Goal: Task Accomplishment & Management: Manage account settings

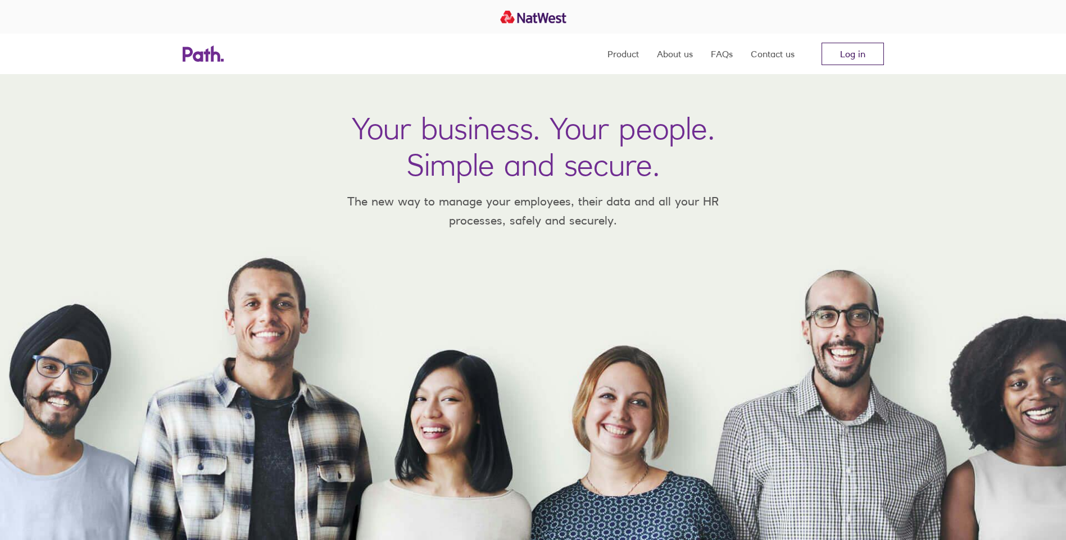
click at [840, 57] on link "Log in" at bounding box center [852, 54] width 62 height 22
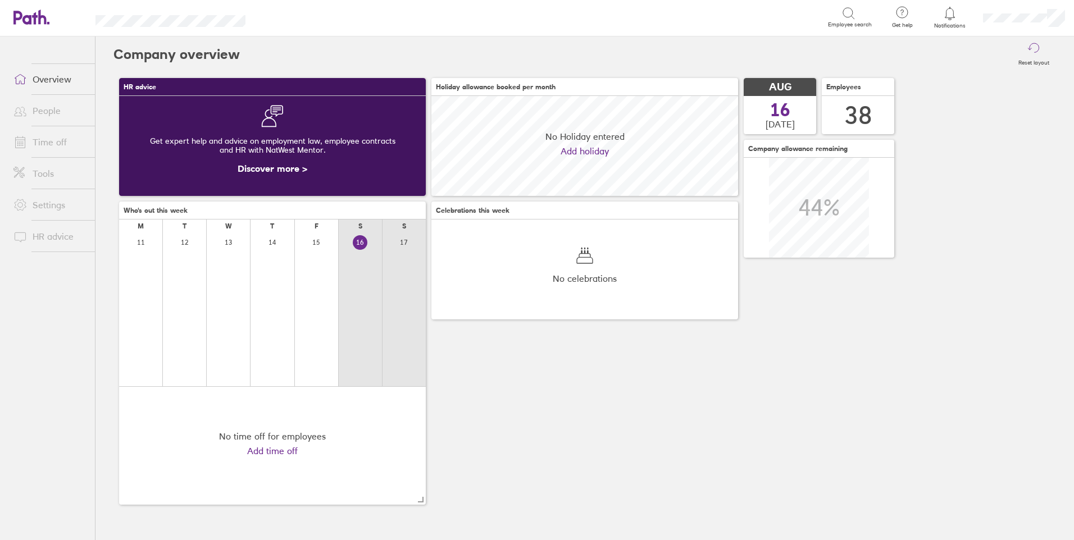
scroll to position [100, 307]
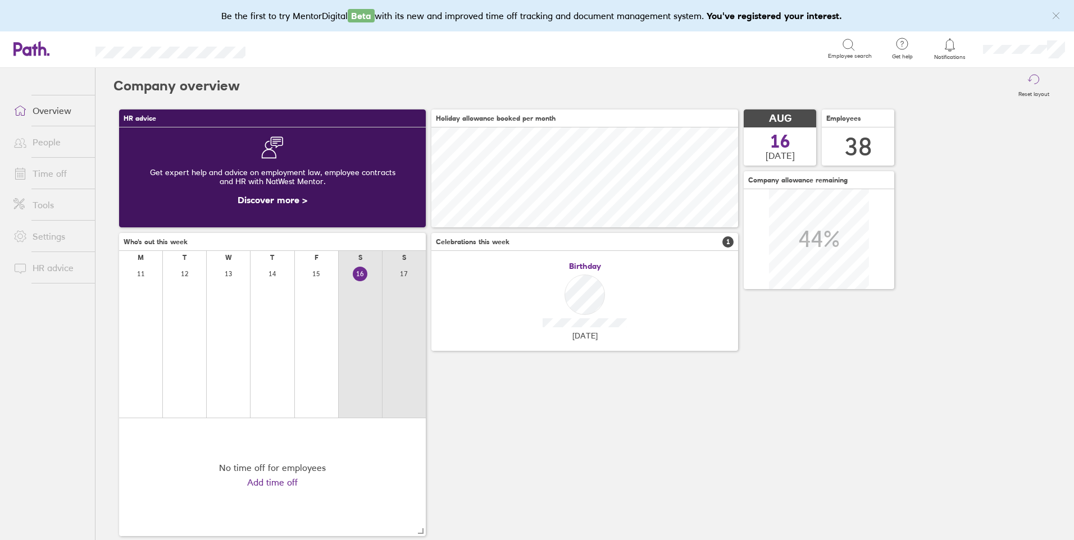
click at [61, 171] on link "Time off" at bounding box center [49, 173] width 90 height 22
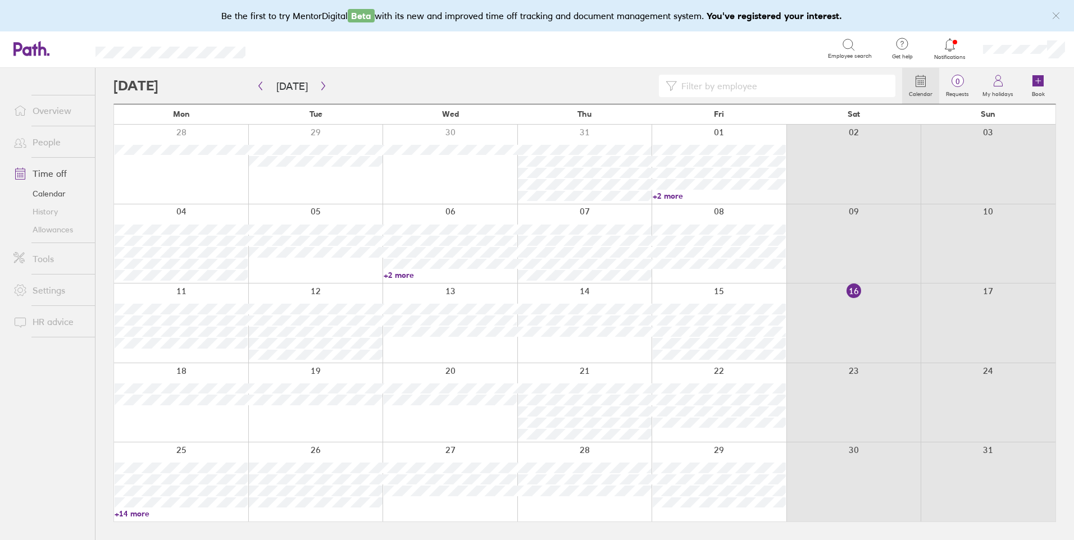
click at [711, 84] on input at bounding box center [783, 85] width 212 height 21
type input "jo"
click at [1039, 85] on icon at bounding box center [1038, 80] width 11 height 11
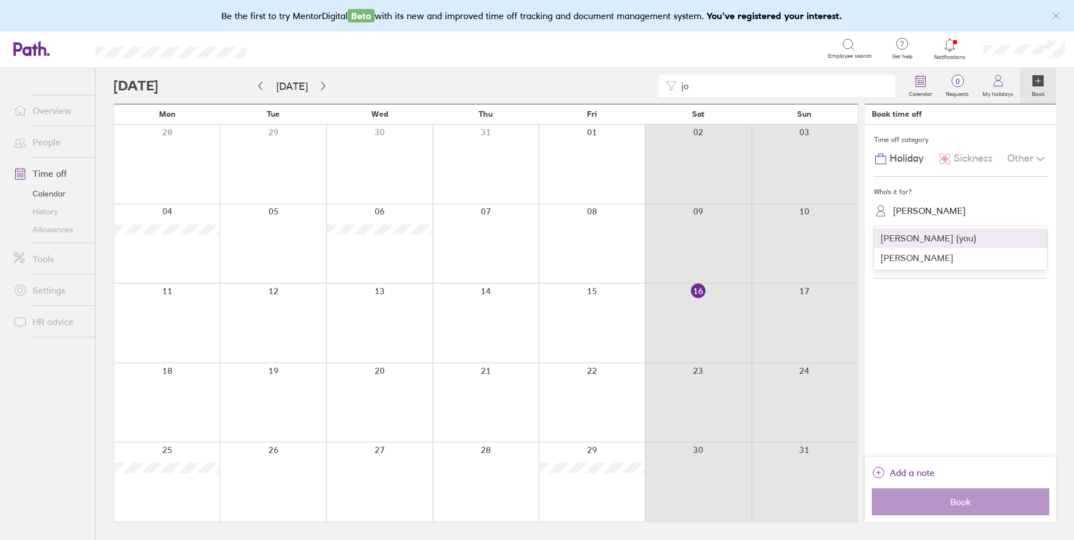
click at [921, 208] on div "[PERSON_NAME]" at bounding box center [929, 211] width 72 height 11
click at [920, 239] on div "[PERSON_NAME] (you)" at bounding box center [960, 239] width 173 height 20
click at [996, 263] on label "More than a day" at bounding box center [998, 262] width 70 height 15
click at [0, 0] on input "More than a day" at bounding box center [0, 0] width 0 height 0
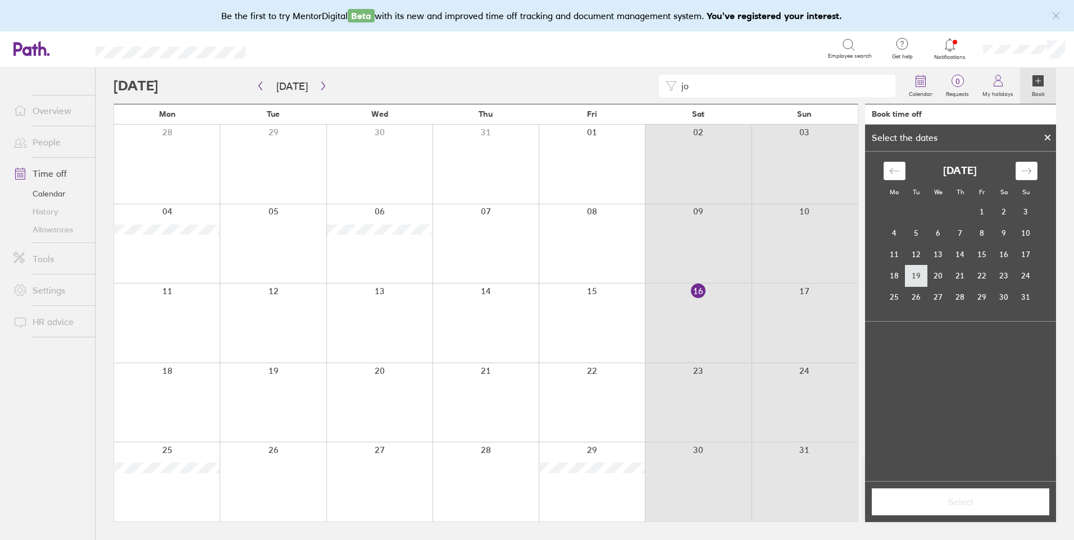
click at [918, 272] on td "19" at bounding box center [917, 275] width 22 height 21
click at [934, 274] on td "20" at bounding box center [939, 275] width 22 height 21
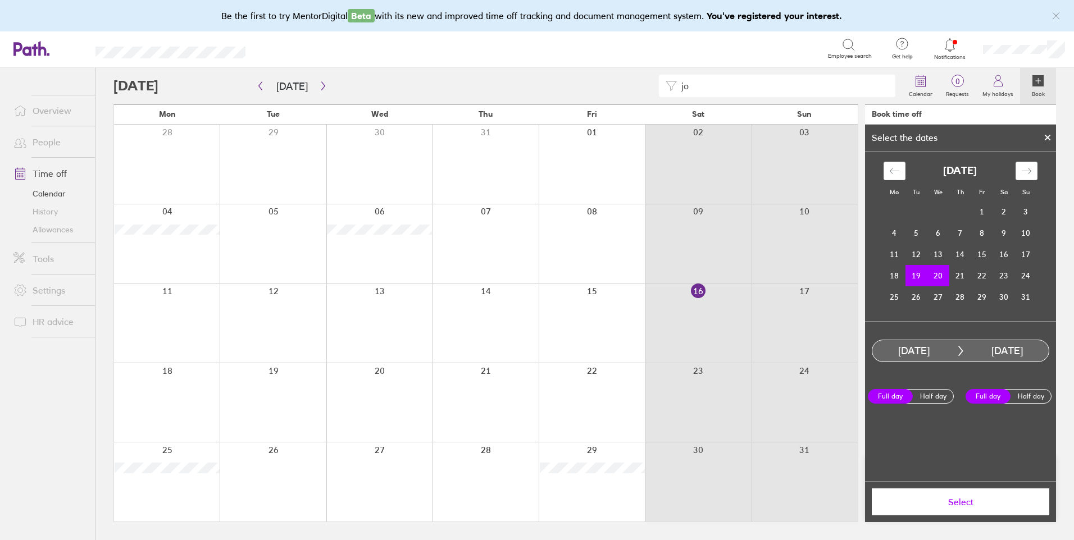
click at [926, 506] on span "Select" at bounding box center [961, 502] width 162 height 10
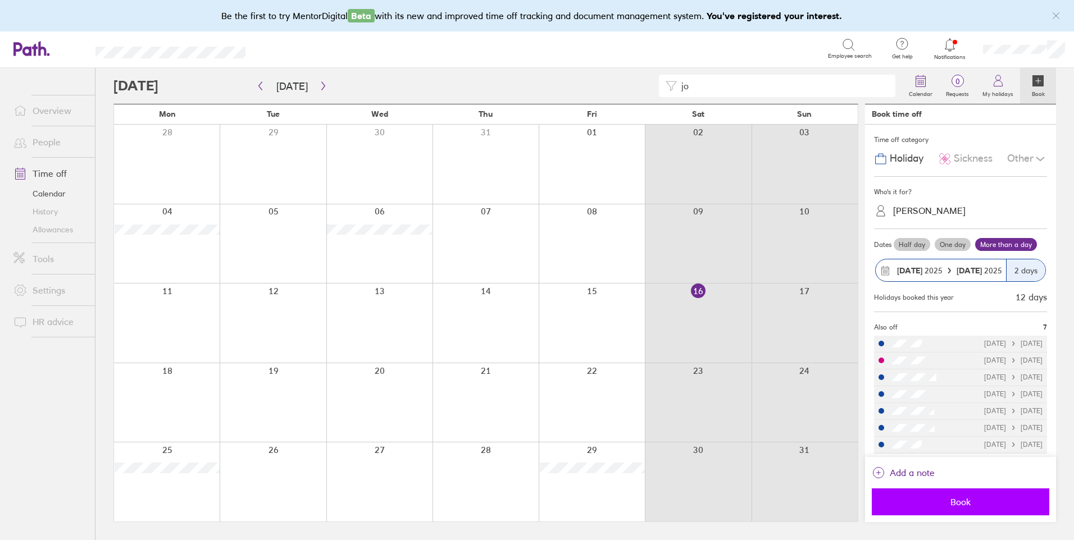
click at [981, 505] on span "Book" at bounding box center [961, 502] width 162 height 10
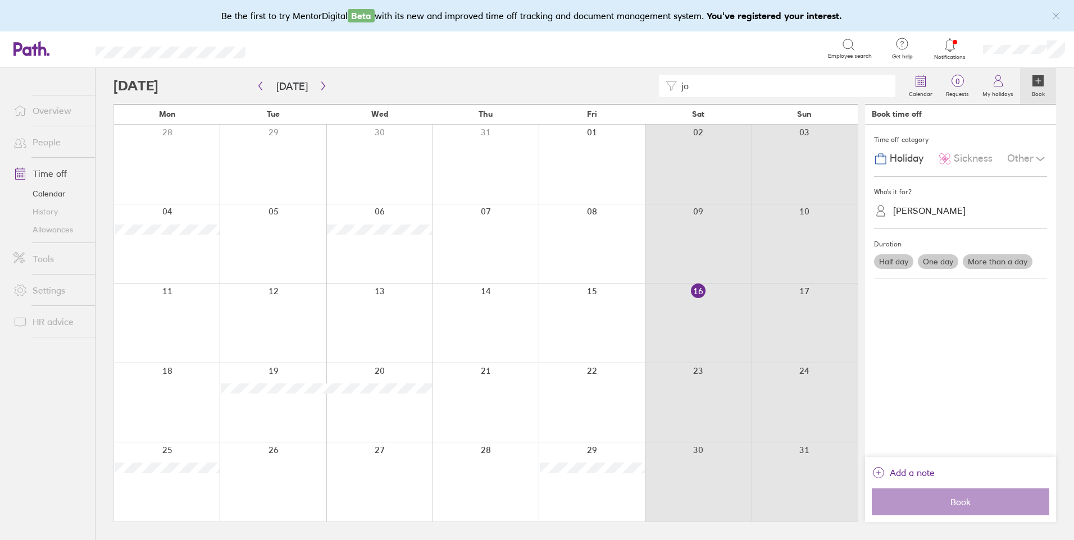
click at [39, 143] on link "People" at bounding box center [49, 142] width 90 height 22
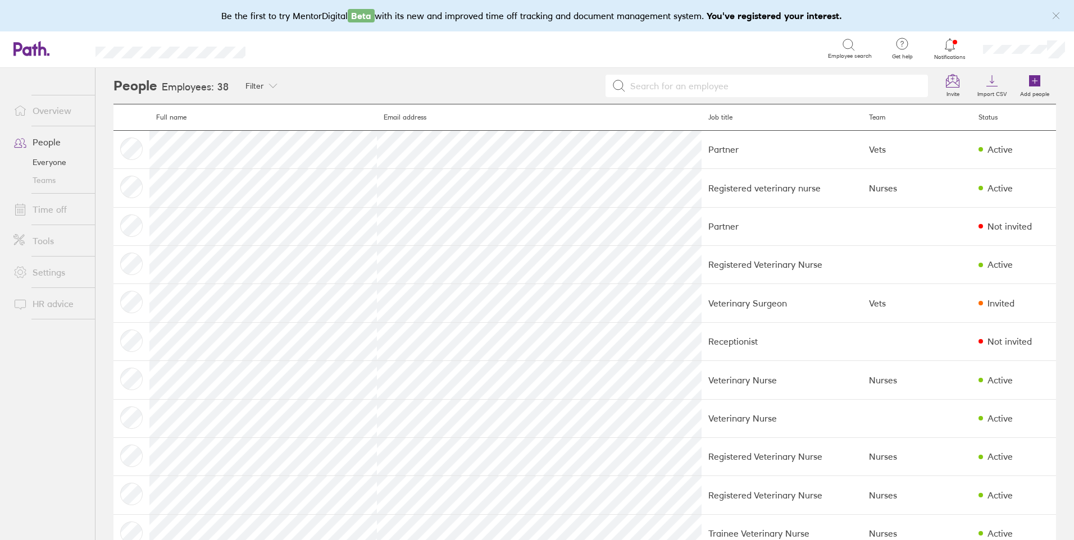
scroll to position [413, 0]
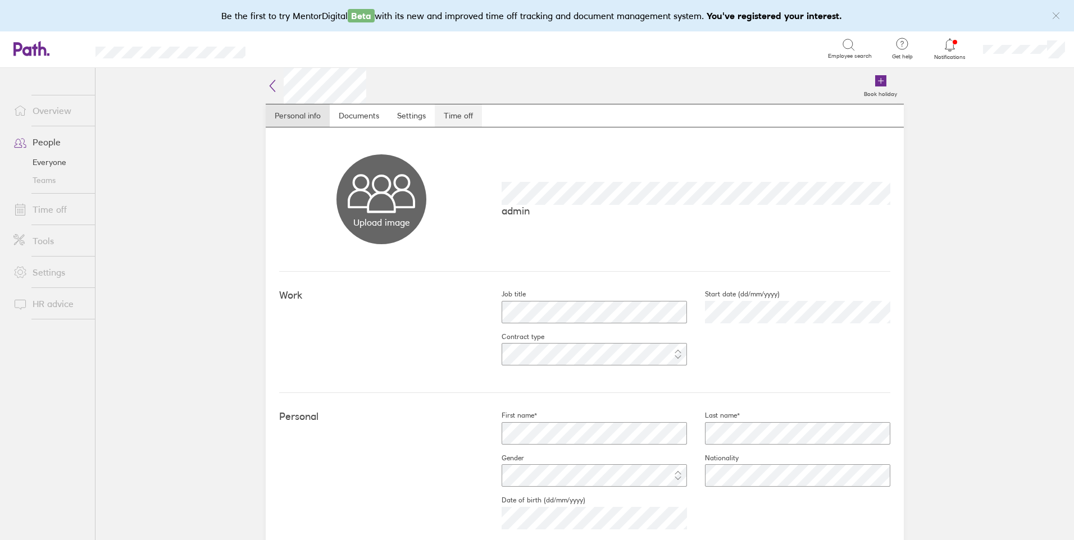
click at [464, 116] on link "Time off" at bounding box center [458, 115] width 47 height 22
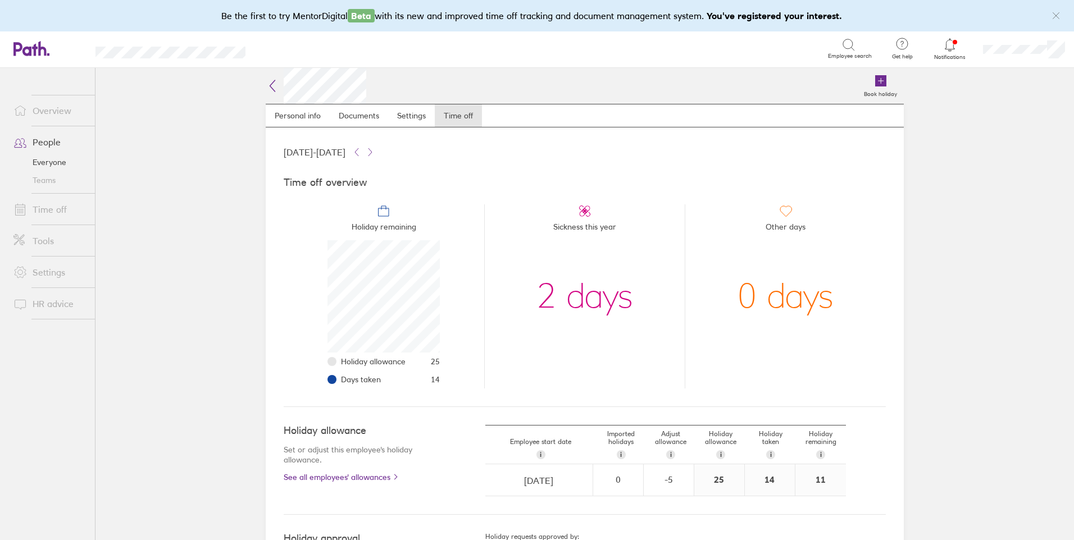
scroll to position [112, 112]
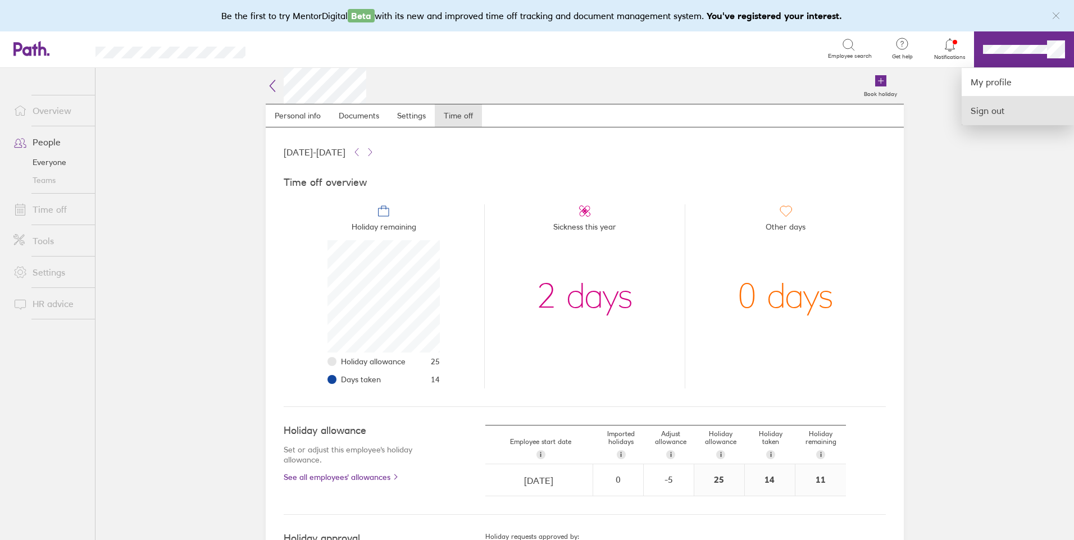
click at [994, 118] on link "Sign out" at bounding box center [1018, 111] width 112 height 28
